Goal: Task Accomplishment & Management: Use online tool/utility

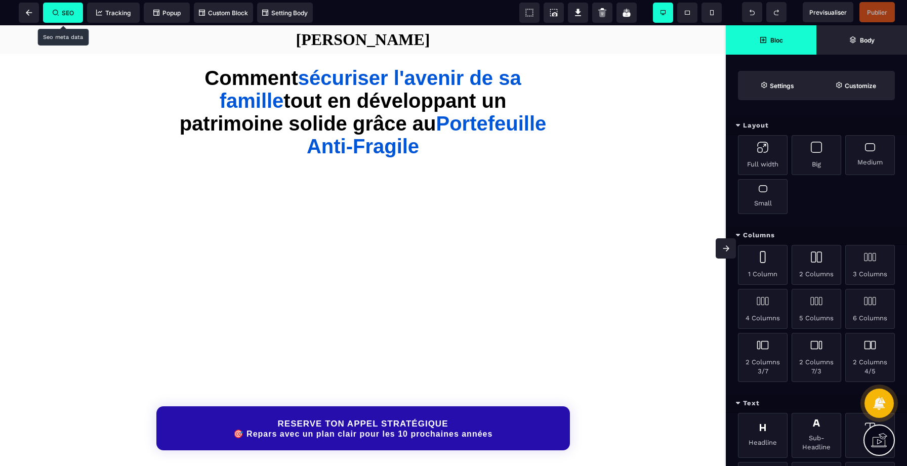
click at [66, 11] on span "SEO" at bounding box center [63, 13] width 21 height 8
click at [58, 10] on icon at bounding box center [56, 13] width 6 height 6
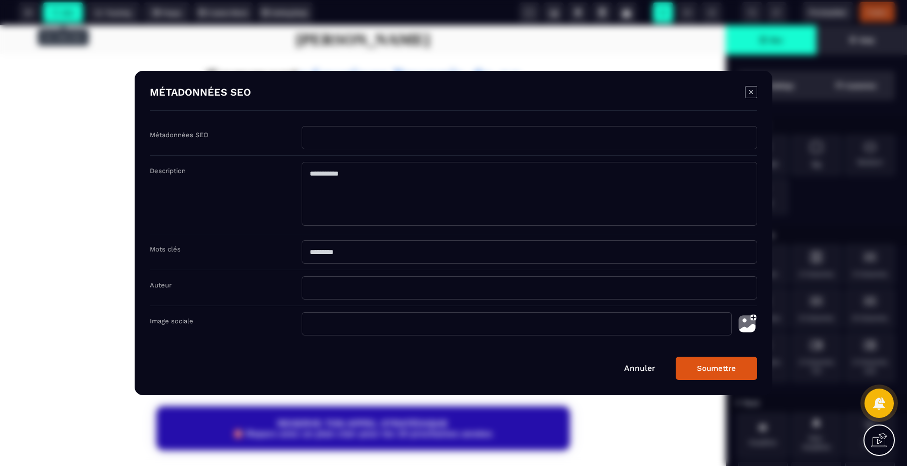
click at [387, 134] on input "Modal window" at bounding box center [529, 137] width 455 height 23
paste input "**********"
type input "**********"
click at [732, 363] on button "Soumettre" at bounding box center [716, 368] width 81 height 23
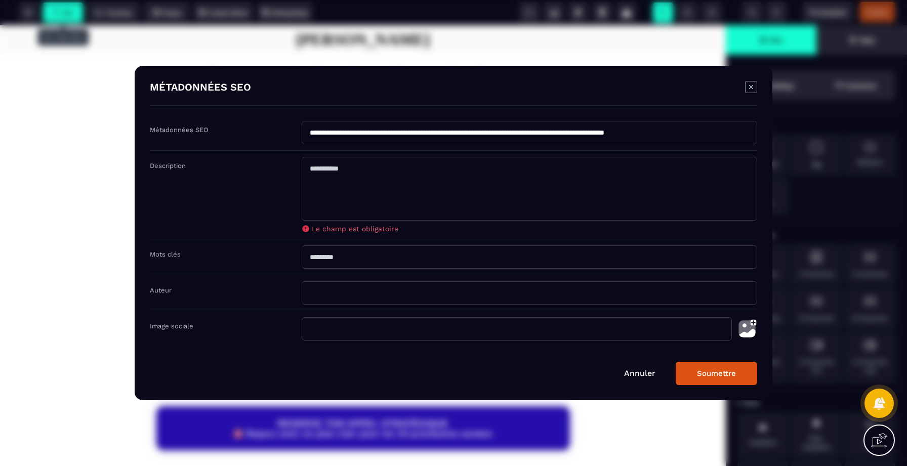
click at [338, 172] on textarea "Modal window" at bounding box center [529, 189] width 455 height 64
type textarea "*"
click at [718, 379] on button "Soumettre" at bounding box center [716, 373] width 81 height 23
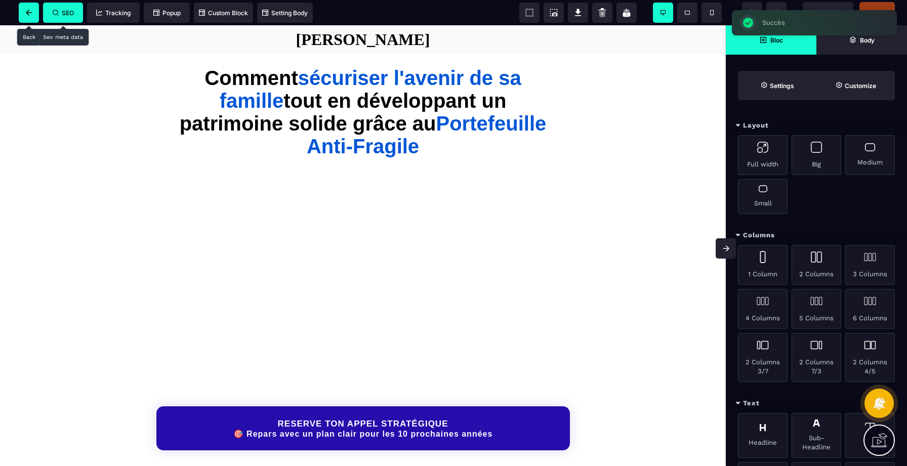
click at [32, 11] on span at bounding box center [29, 13] width 20 height 20
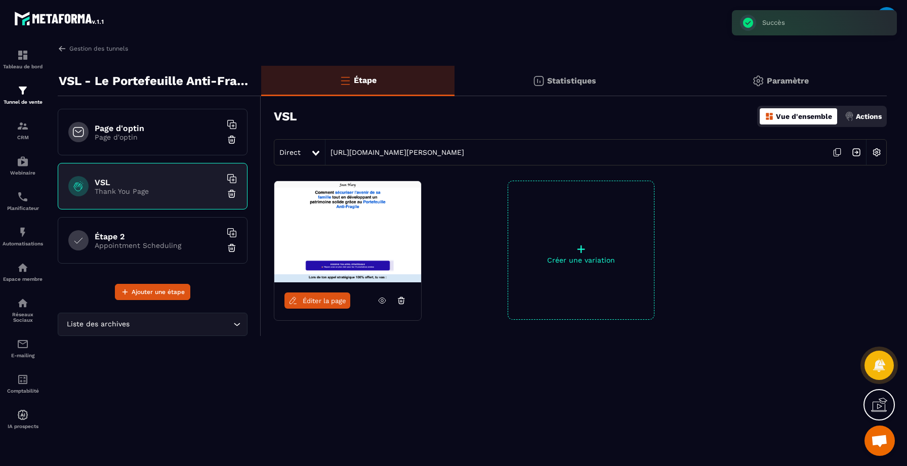
click at [108, 127] on h6 "Page d'optin" at bounding box center [158, 128] width 127 height 10
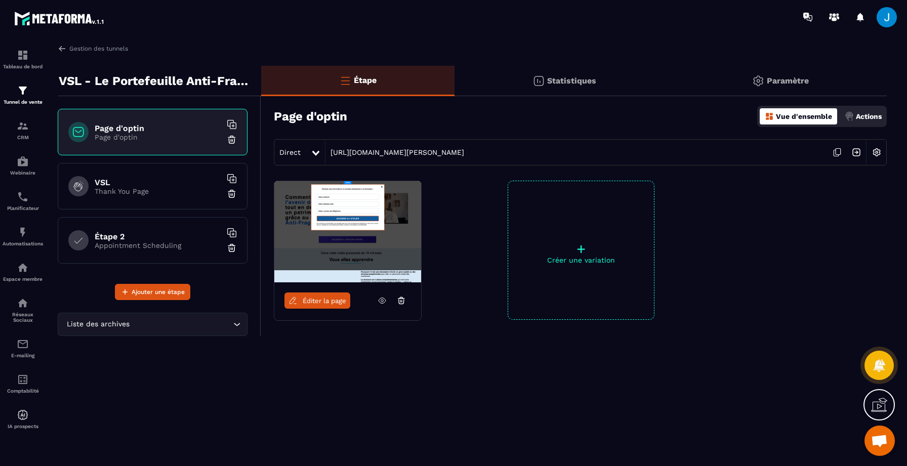
click at [336, 298] on span "Éditer la page" at bounding box center [325, 301] width 44 height 8
